Goal: Information Seeking & Learning: Learn about a topic

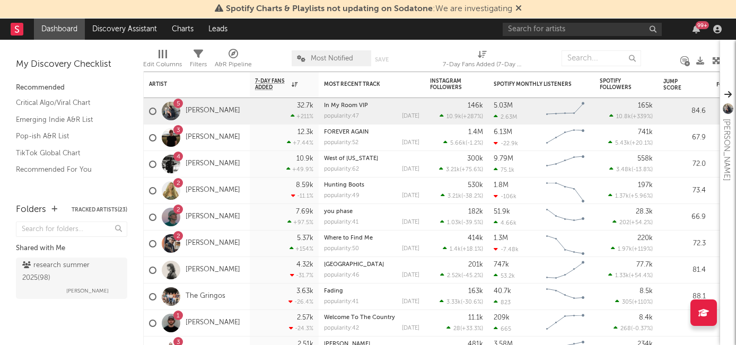
click at [701, 26] on div "99 +" at bounding box center [702, 25] width 13 height 8
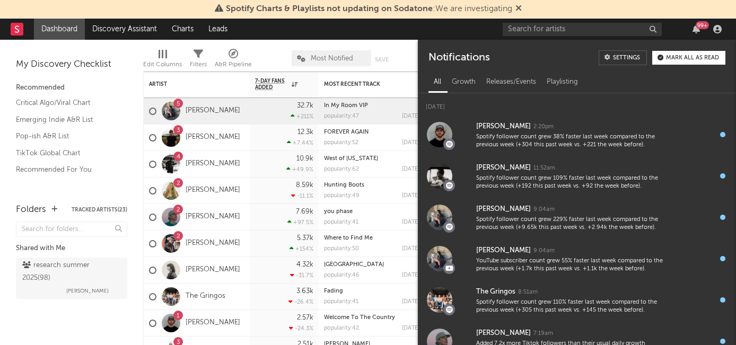
click at [701, 27] on div "99 +" at bounding box center [702, 25] width 13 height 8
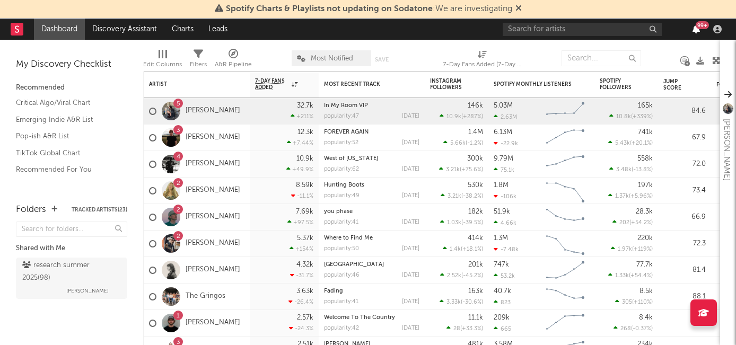
click at [699, 32] on icon "button" at bounding box center [696, 29] width 7 height 8
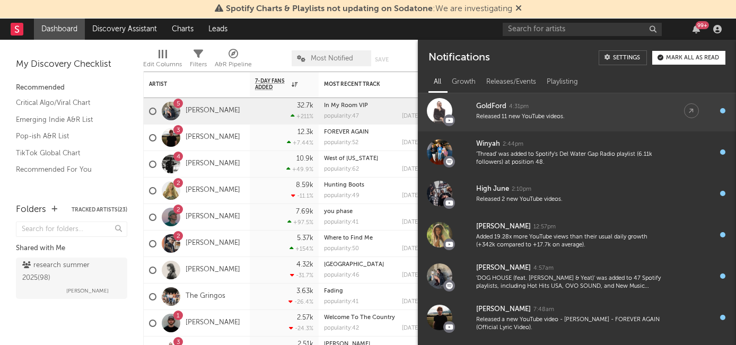
scroll to position [585, 0]
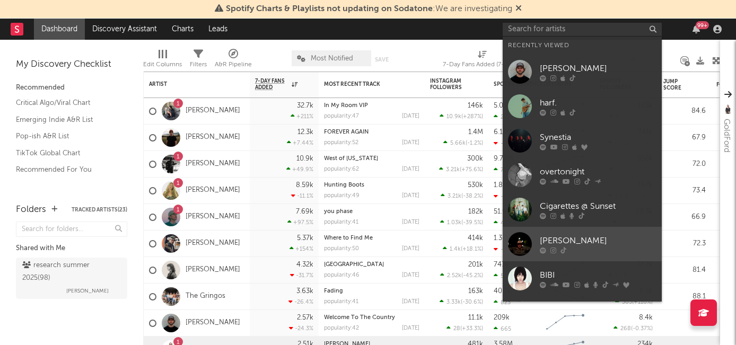
click at [567, 241] on div "Davis Cook" at bounding box center [598, 240] width 117 height 13
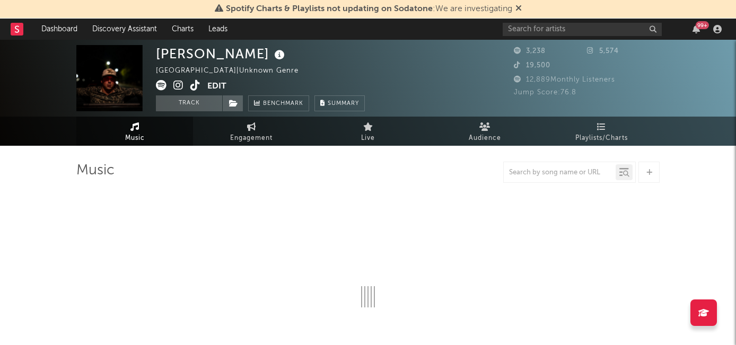
select select "6m"
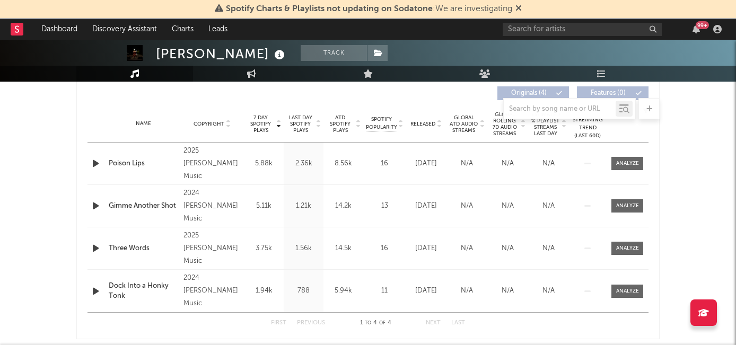
scroll to position [390, 0]
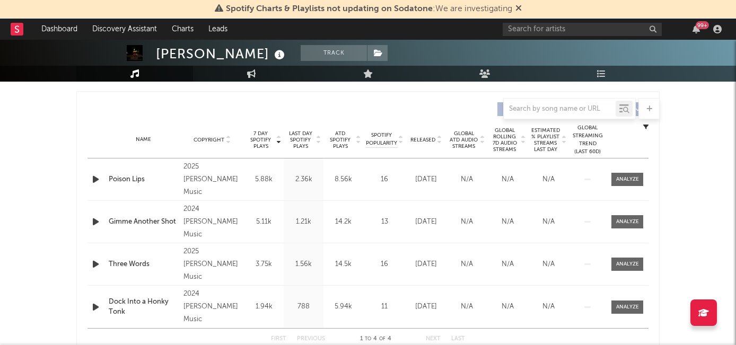
click at [429, 139] on span "Released" at bounding box center [423, 140] width 25 height 6
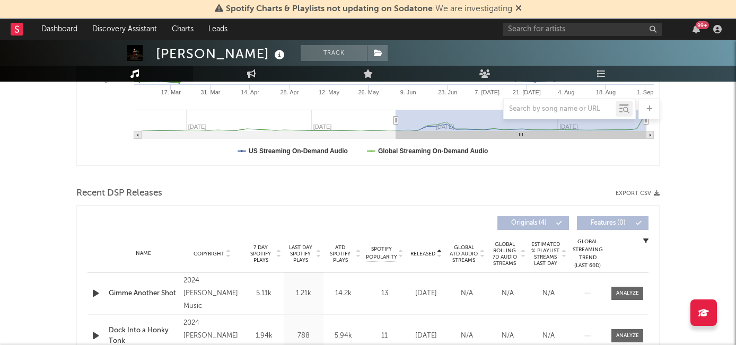
scroll to position [286, 0]
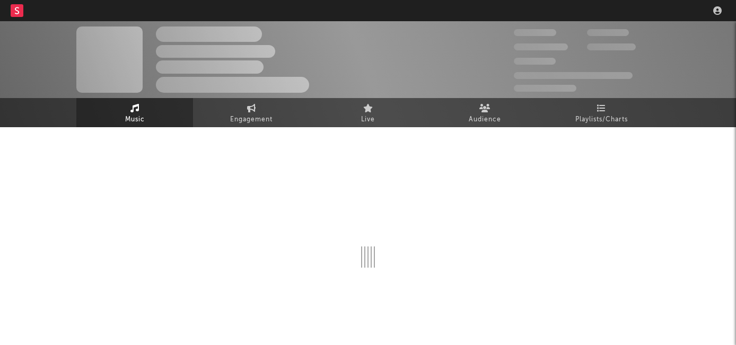
scroll to position [23, 0]
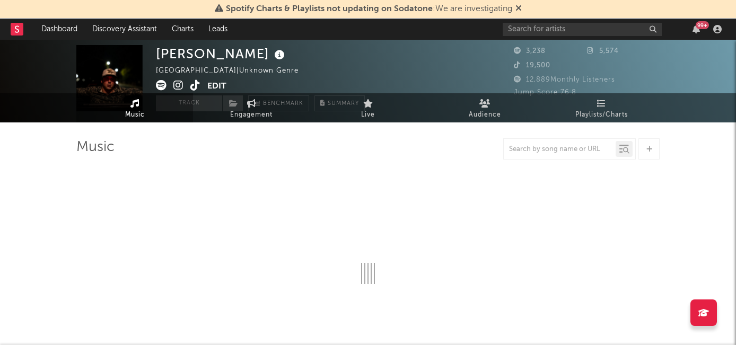
select select "6m"
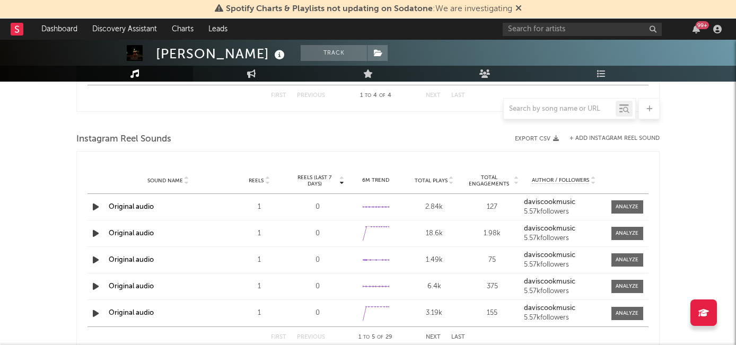
scroll to position [921, 0]
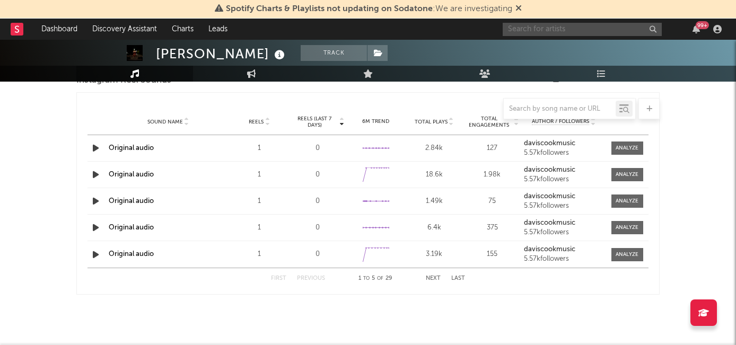
click at [544, 31] on input "text" at bounding box center [582, 29] width 159 height 13
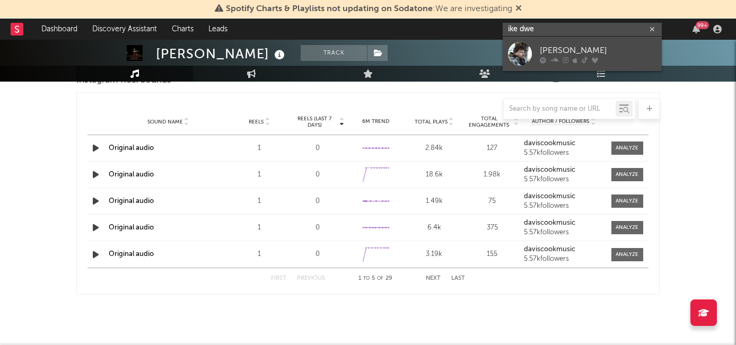
type input "ike dwe"
click at [572, 55] on div "Ike Dweck" at bounding box center [598, 50] width 117 height 13
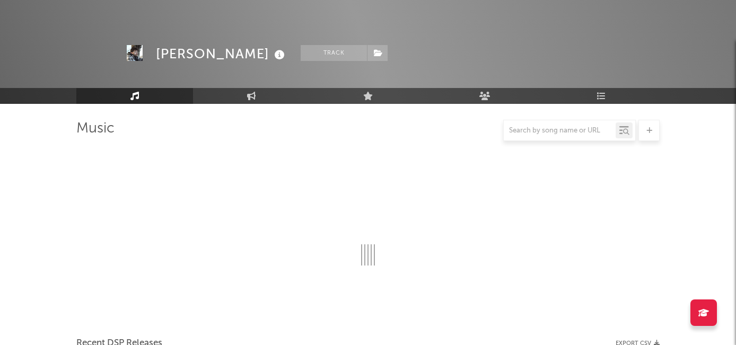
scroll to position [921, 0]
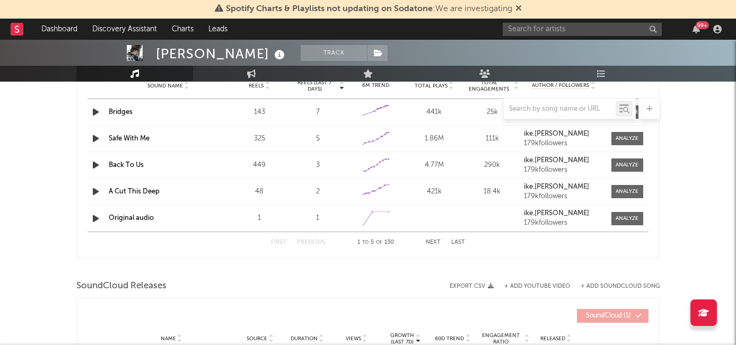
select select "6m"
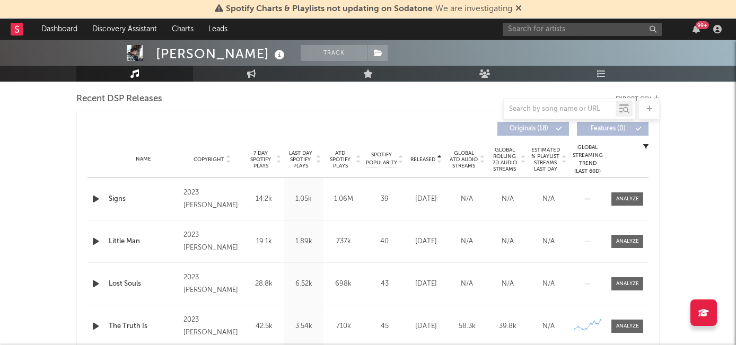
scroll to position [398, 0]
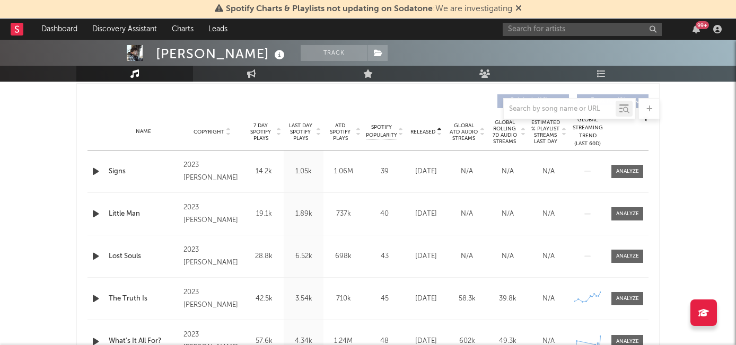
click at [434, 131] on span "Released" at bounding box center [423, 132] width 25 height 6
click at [624, 171] on div at bounding box center [627, 172] width 23 height 8
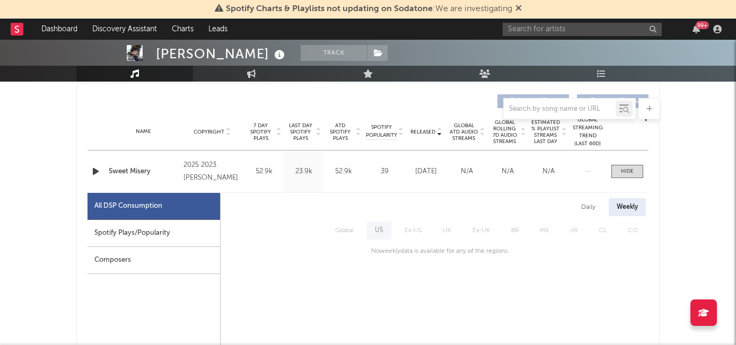
click at [157, 239] on div "Spotify Plays/Popularity" at bounding box center [154, 233] width 133 height 27
select select "1w"
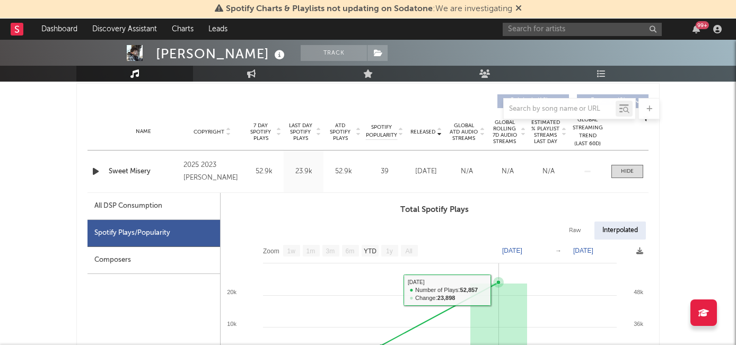
scroll to position [419, 0]
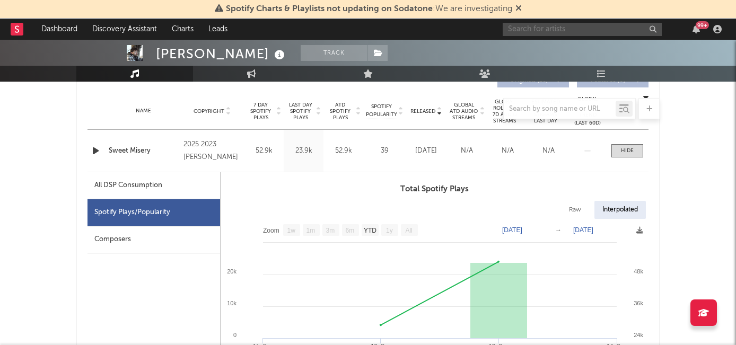
click at [521, 27] on input "text" at bounding box center [582, 29] width 159 height 13
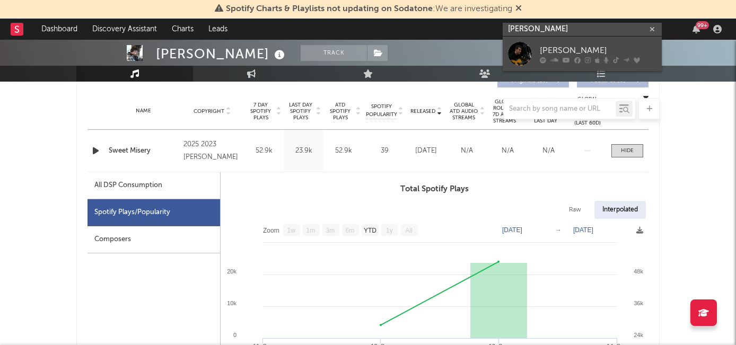
type input "zach seab"
click at [593, 50] on div "Zach Seabaugh" at bounding box center [598, 50] width 117 height 13
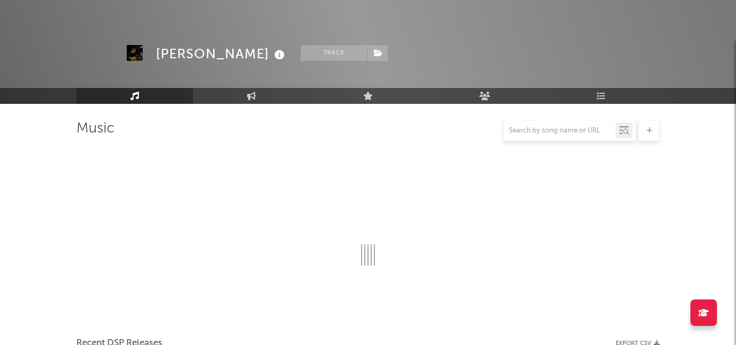
scroll to position [419, 0]
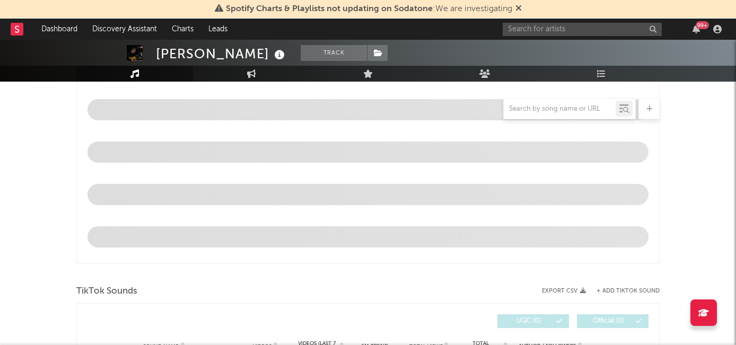
select select "6m"
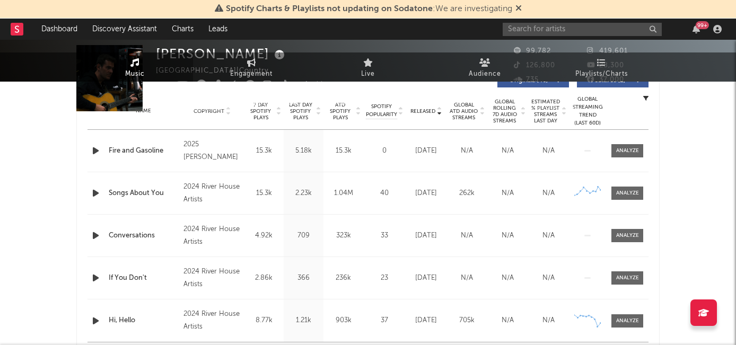
scroll to position [0, 0]
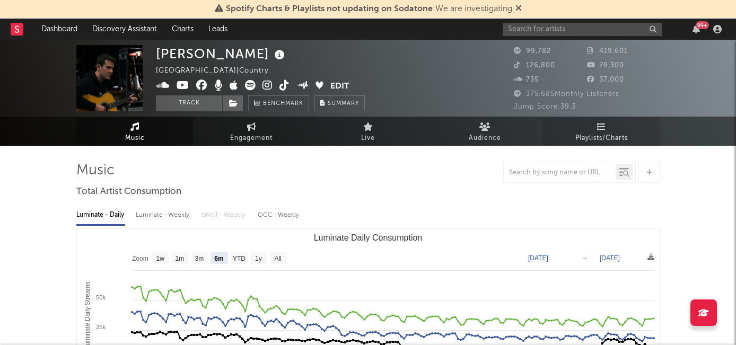
click at [626, 131] on link "Playlists/Charts" at bounding box center [601, 131] width 117 height 29
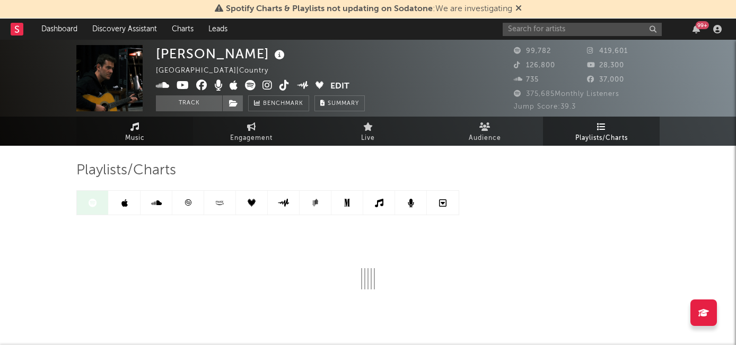
click at [149, 134] on link "Music" at bounding box center [134, 131] width 117 height 29
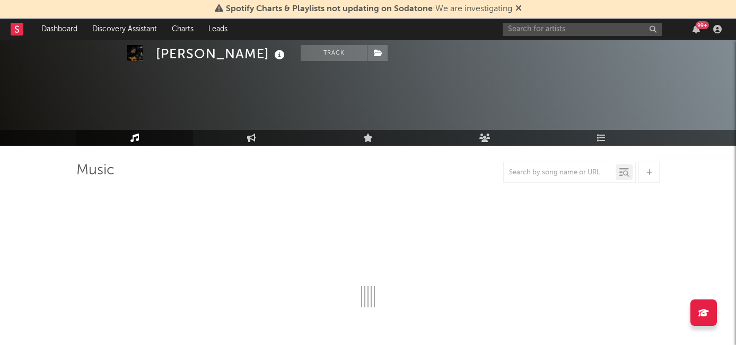
scroll to position [66, 0]
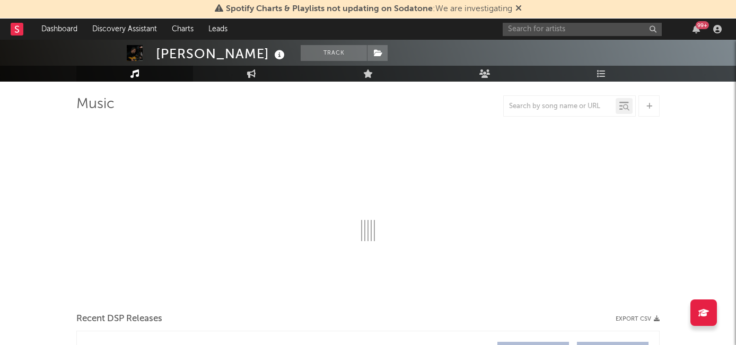
select select "6m"
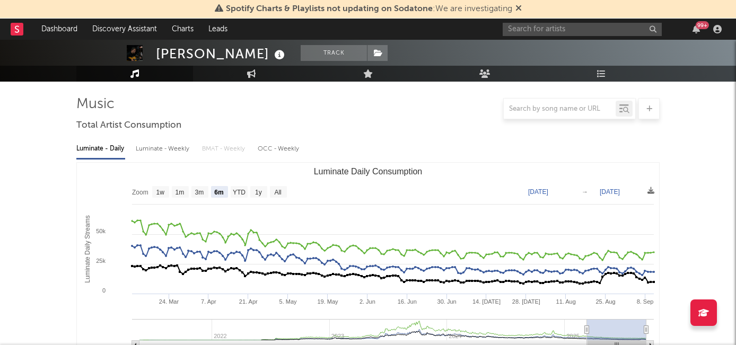
scroll to position [403, 0]
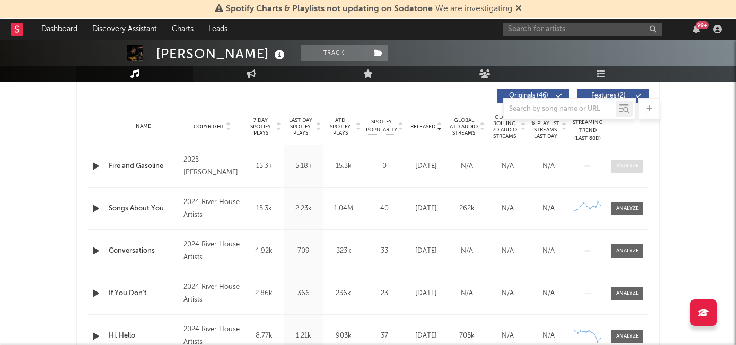
click at [613, 161] on span at bounding box center [628, 166] width 32 height 13
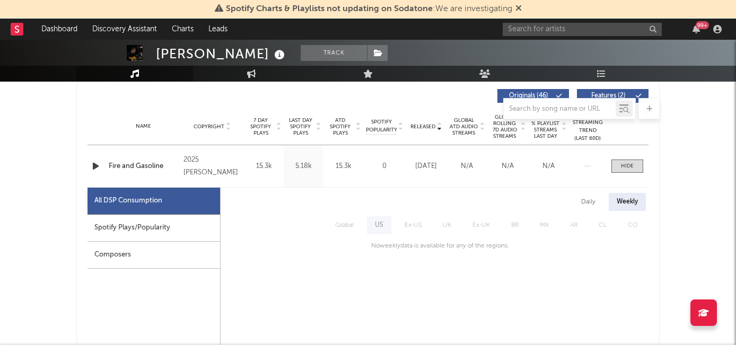
click at [156, 230] on div "Spotify Plays/Popularity" at bounding box center [154, 228] width 133 height 27
select select "1w"
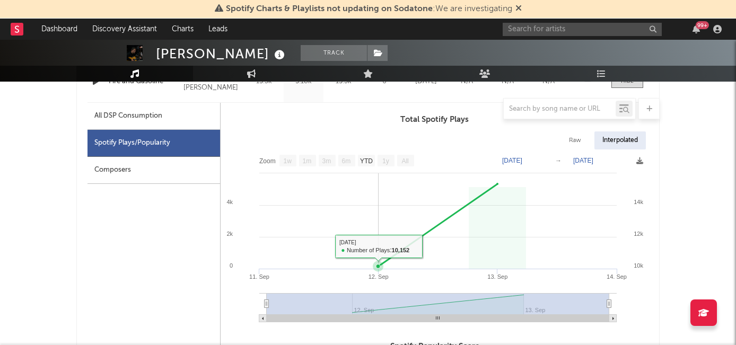
scroll to position [495, 0]
